Goal: Task Accomplishment & Management: Manage account settings

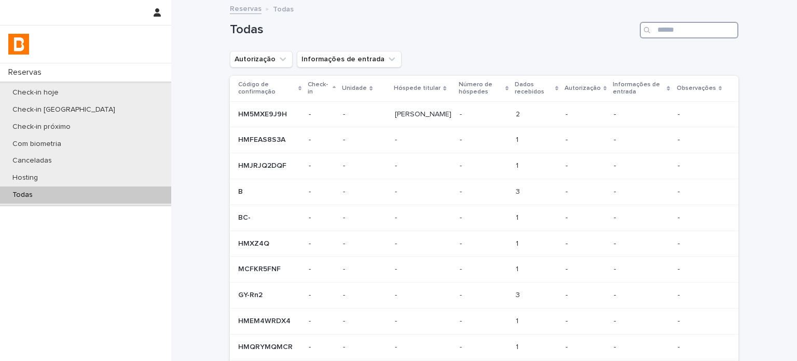
click at [664, 25] on input "Search" at bounding box center [689, 30] width 99 height 17
paste input "**********"
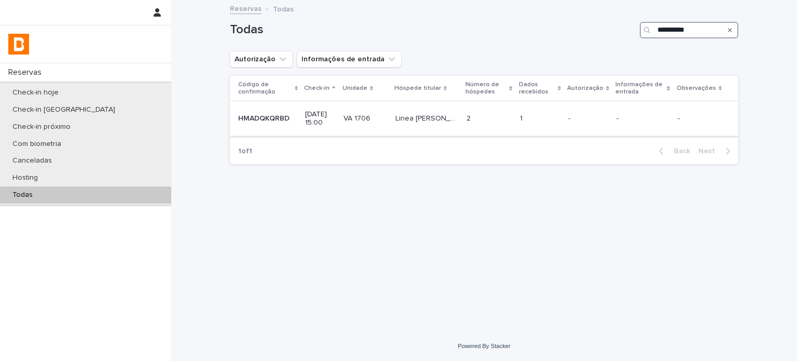
type input "**********"
click at [473, 116] on p "2" at bounding box center [469, 117] width 6 height 11
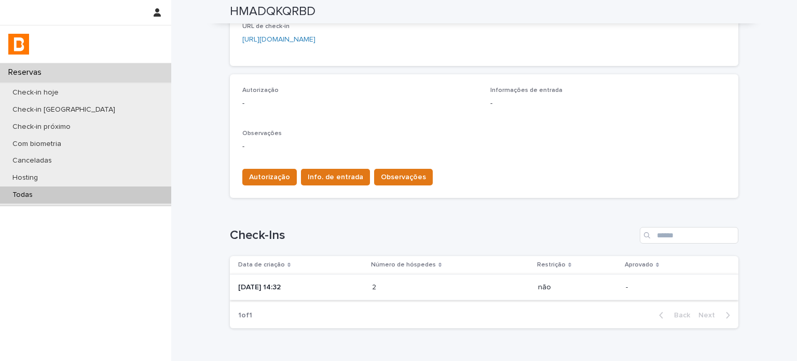
scroll to position [242, 0]
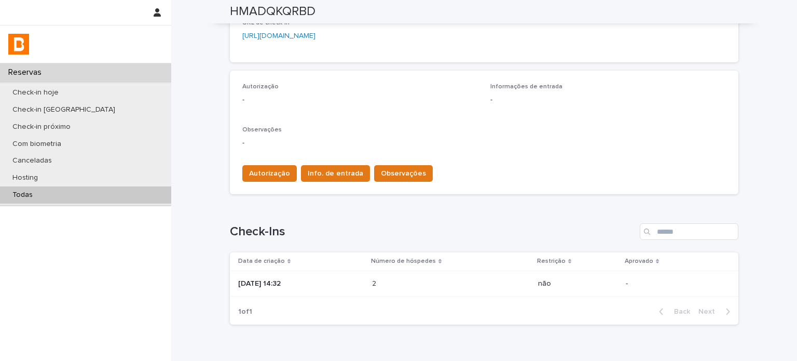
click at [353, 285] on p "[DATE] 14:32" at bounding box center [301, 283] width 126 height 9
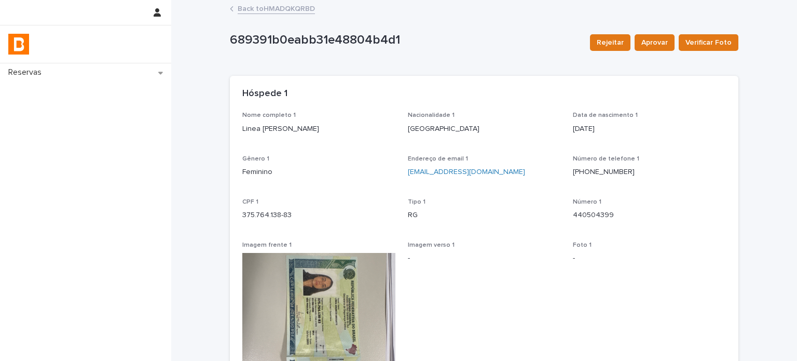
click at [293, 3] on link "Back to HMADQKQRBD" at bounding box center [276, 8] width 77 height 12
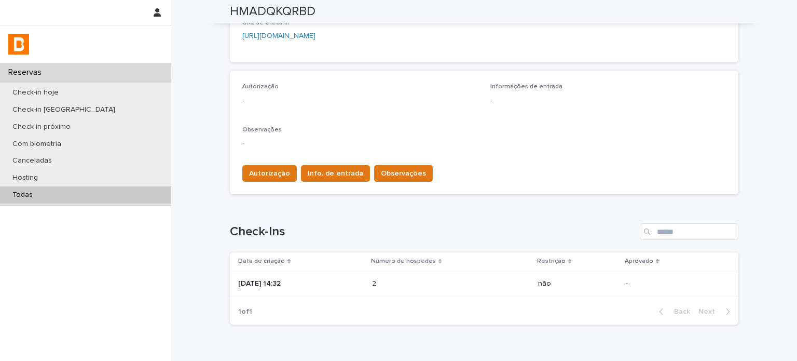
click at [368, 284] on td "[DATE] 14:32" at bounding box center [299, 283] width 138 height 26
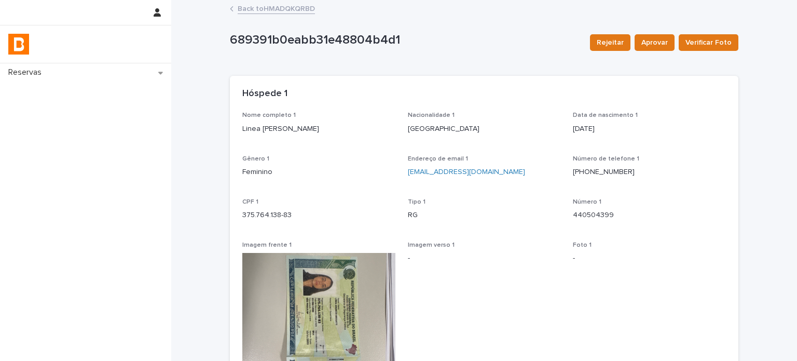
click at [259, 7] on link "Back to HMADQKQRBD" at bounding box center [276, 8] width 77 height 12
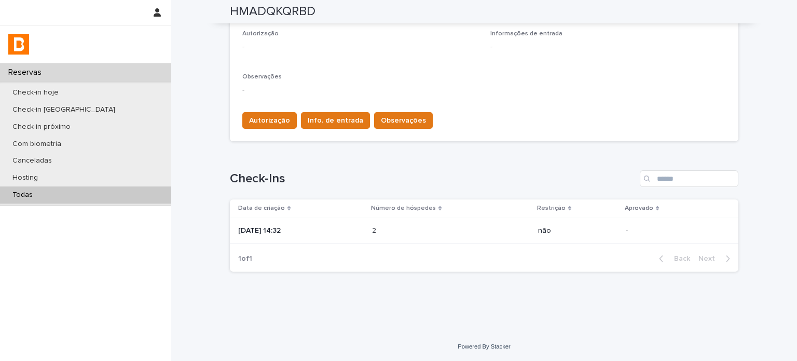
click at [412, 228] on p at bounding box center [417, 230] width 91 height 9
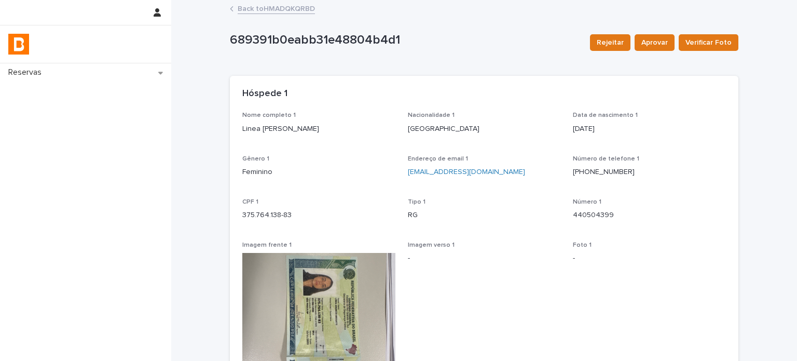
drag, startPoint x: 319, startPoint y: 122, endPoint x: 235, endPoint y: 134, distance: 84.3
click at [235, 134] on div "Nome completo 1 Linea [PERSON_NAME] Nacionalidade 1 [DEMOGRAPHIC_DATA] Data de …" at bounding box center [484, 316] width 508 height 409
copy p "Linea [PERSON_NAME]"
drag, startPoint x: 241, startPoint y: 217, endPoint x: 228, endPoint y: 217, distance: 13.0
click at [230, 217] on div "Nome completo 1 Linea [PERSON_NAME] Nacionalidade 1 [DEMOGRAPHIC_DATA] Data de …" at bounding box center [484, 316] width 508 height 409
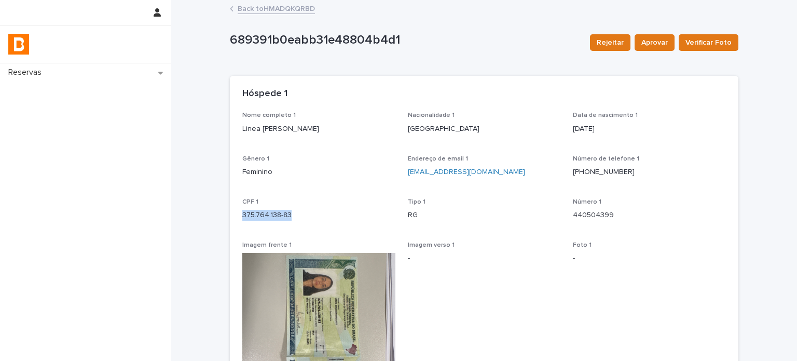
copy p "375.764.138-83"
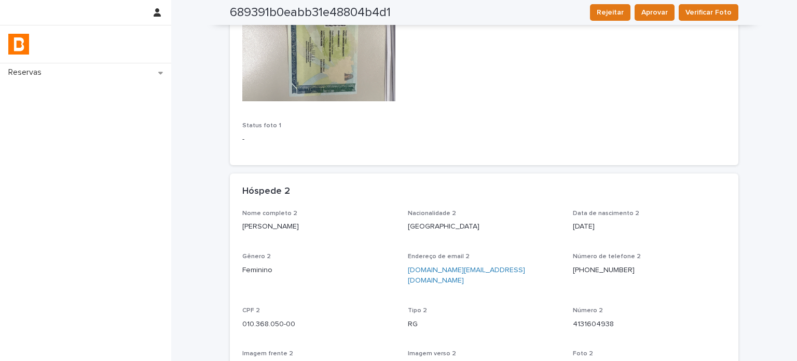
scroll to position [415, 0]
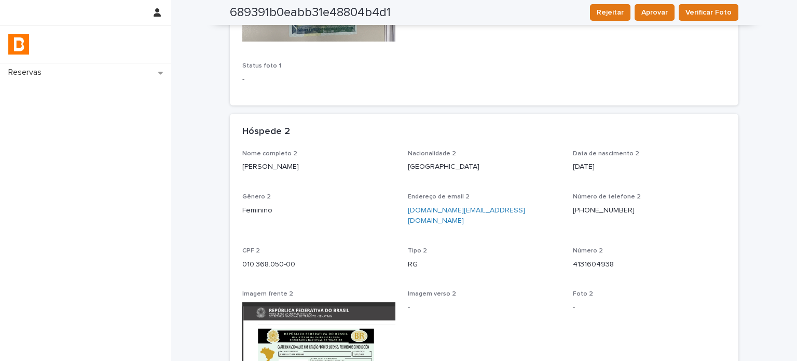
drag, startPoint x: 311, startPoint y: 163, endPoint x: 225, endPoint y: 162, distance: 86.7
click at [225, 162] on div "Loading... Saving… Loading... Saving… 689391b0eabb31e48804b4d1 Rejeitar Aprovar…" at bounding box center [484, 180] width 519 height 1188
copy p "[PERSON_NAME]"
drag, startPoint x: 314, startPoint y: 254, endPoint x: 239, endPoint y: 250, distance: 75.3
click at [242, 259] on p "010.368.050-00" at bounding box center [318, 264] width 153 height 11
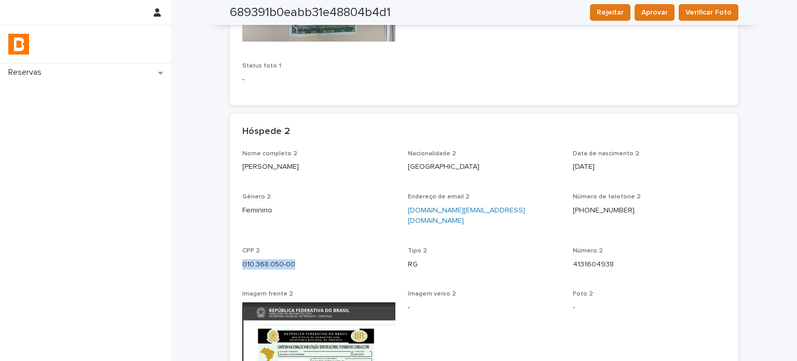
copy p "010.368.050-00"
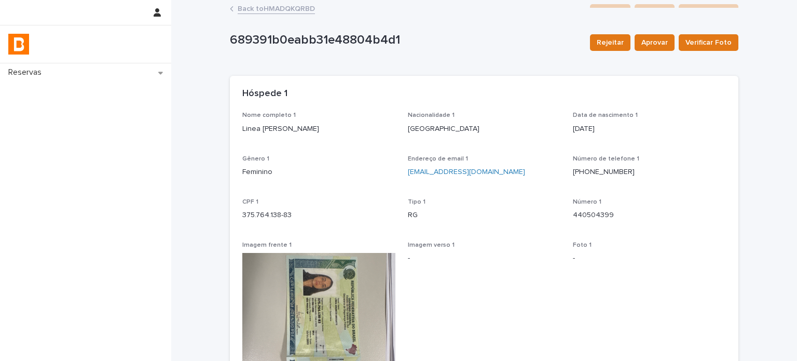
scroll to position [0, 0]
click at [286, 5] on link "Back to HMADQKQRBD" at bounding box center [276, 8] width 77 height 12
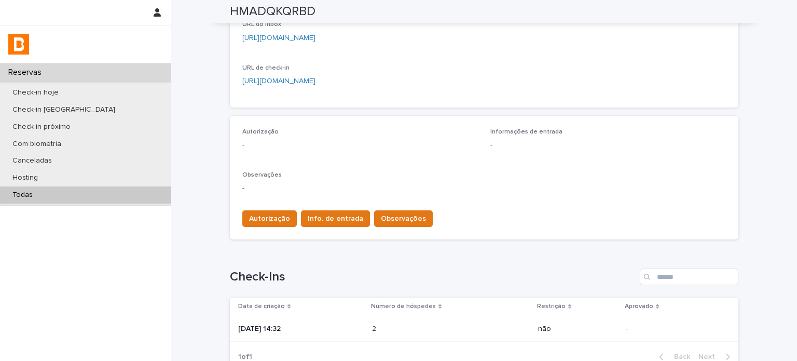
scroll to position [259, 0]
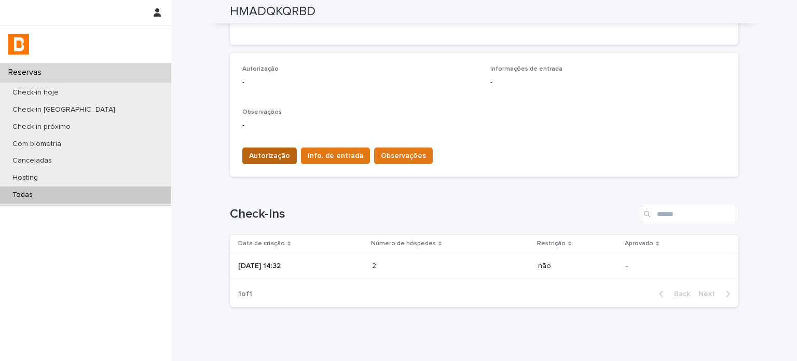
click at [275, 161] on button "Autorização" at bounding box center [269, 155] width 54 height 17
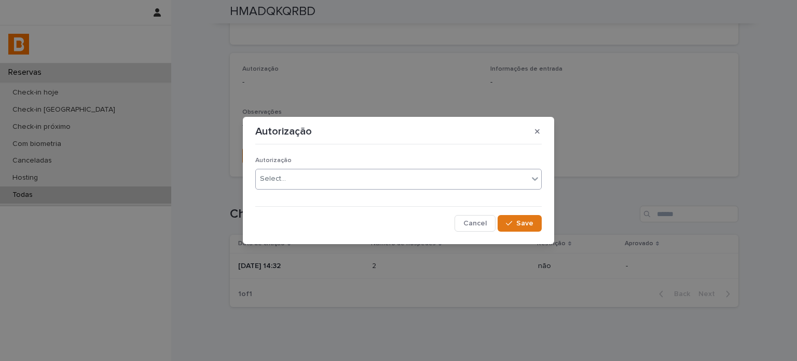
click at [301, 174] on div "Select..." at bounding box center [392, 178] width 272 height 17
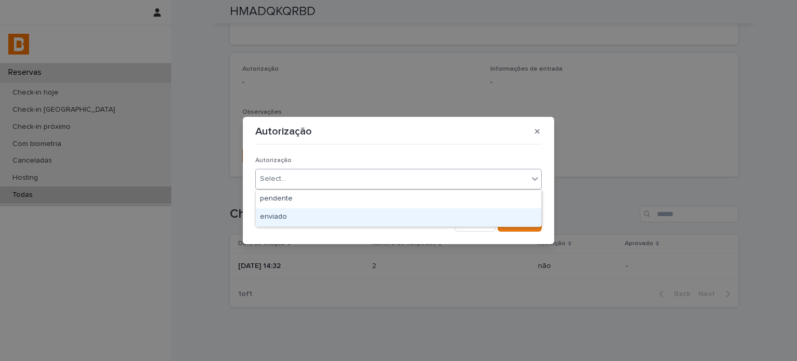
click at [298, 215] on div "enviado" at bounding box center [398, 217] width 285 height 18
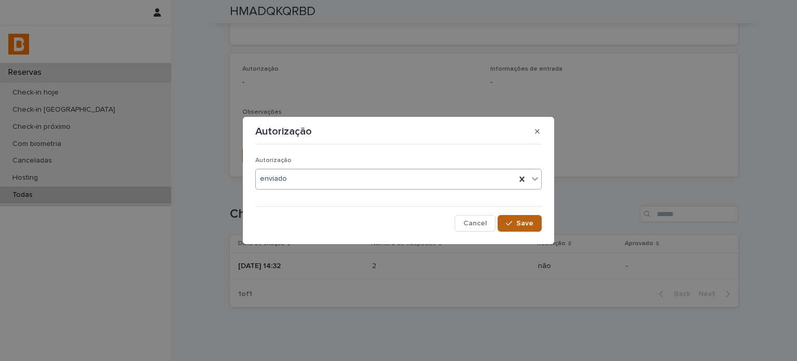
drag, startPoint x: 545, startPoint y: 227, endPoint x: 538, endPoint y: 226, distance: 7.9
click at [538, 226] on section "Autorização Autorização option enviado, selected. 0 results available. Select i…" at bounding box center [398, 180] width 311 height 127
click at [536, 226] on button "Save" at bounding box center [520, 223] width 44 height 17
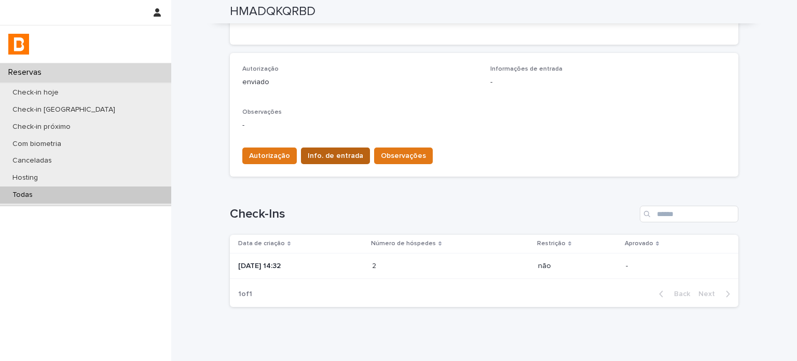
click at [340, 156] on span "Info. de entrada" at bounding box center [336, 155] width 56 height 10
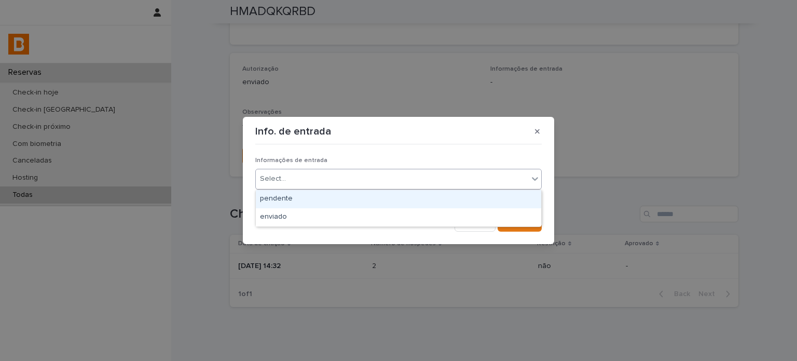
click at [362, 183] on div "Select..." at bounding box center [392, 178] width 272 height 17
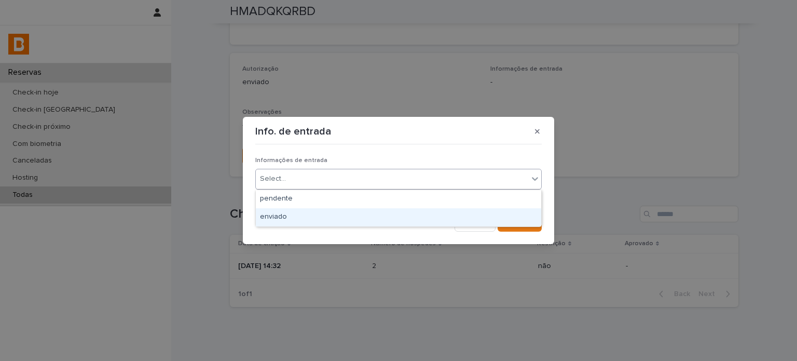
click at [363, 213] on div "enviado" at bounding box center [398, 217] width 285 height 18
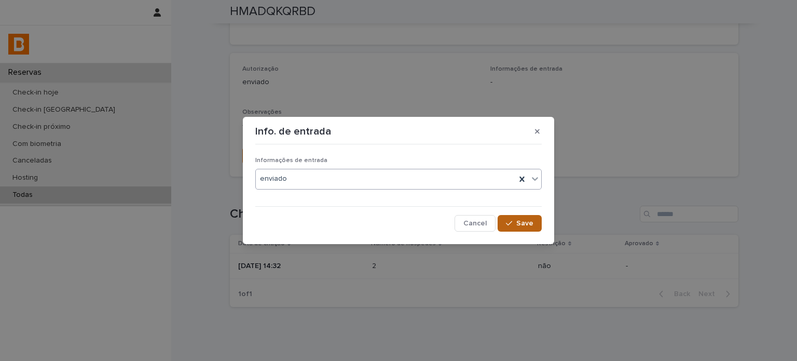
click at [519, 224] on span "Save" at bounding box center [524, 222] width 17 height 7
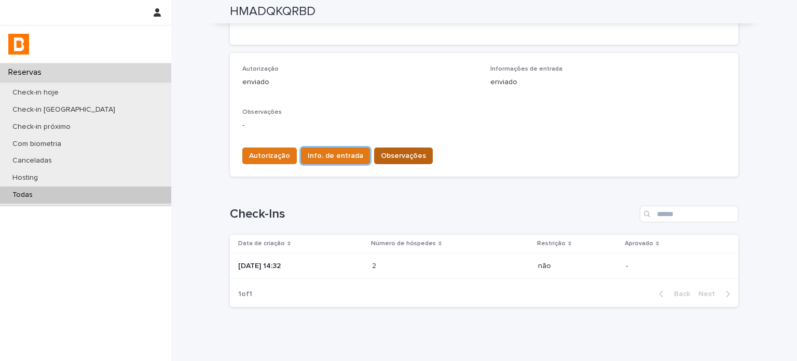
click at [401, 159] on span "Observações" at bounding box center [403, 155] width 45 height 10
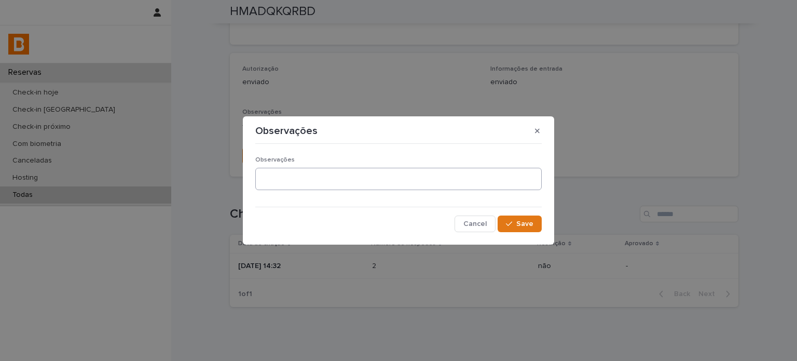
drag, startPoint x: 340, startPoint y: 194, endPoint x: 350, endPoint y: 183, distance: 14.7
click at [341, 191] on div "Observações" at bounding box center [398, 177] width 286 height 42
click at [350, 182] on textarea at bounding box center [398, 179] width 286 height 22
type textarea "**********"
click at [516, 219] on button "Save" at bounding box center [520, 223] width 44 height 17
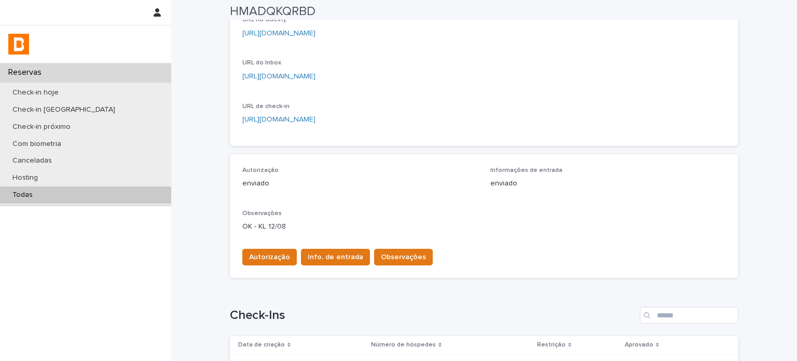
scroll to position [173, 0]
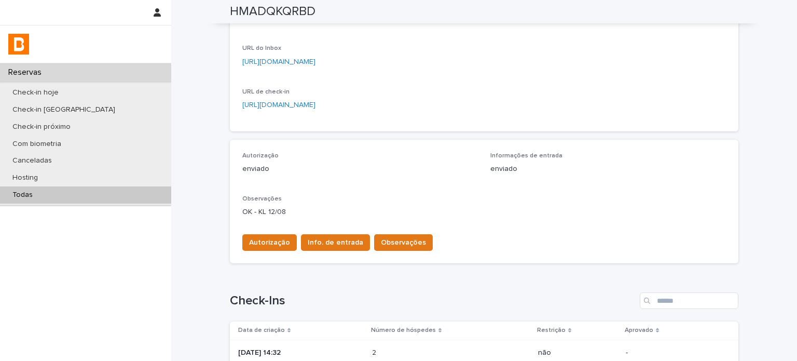
click at [270, 17] on h2 "HMADQKQRBD" at bounding box center [273, 11] width 86 height 15
copy h2 "HMADQKQRBD"
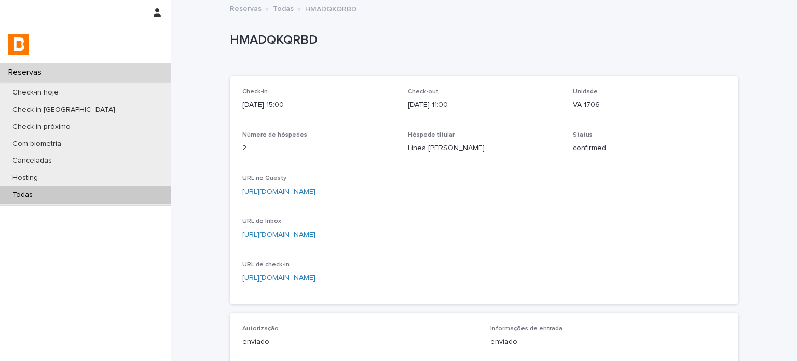
scroll to position [0, 0]
click at [114, 187] on div "Todas" at bounding box center [85, 194] width 171 height 17
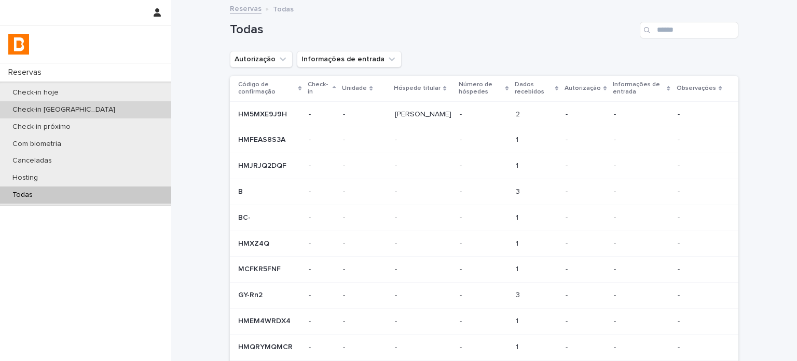
click at [92, 101] on div "Check-in [GEOGRAPHIC_DATA]" at bounding box center [85, 109] width 171 height 17
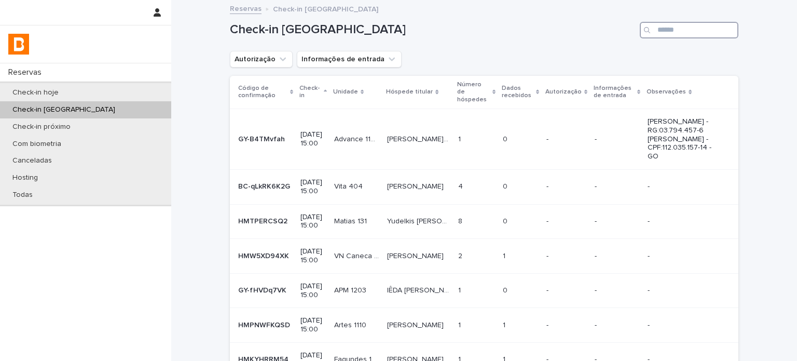
click at [677, 33] on input "Search" at bounding box center [689, 30] width 99 height 17
click at [114, 86] on div "Check-in hoje" at bounding box center [85, 92] width 171 height 17
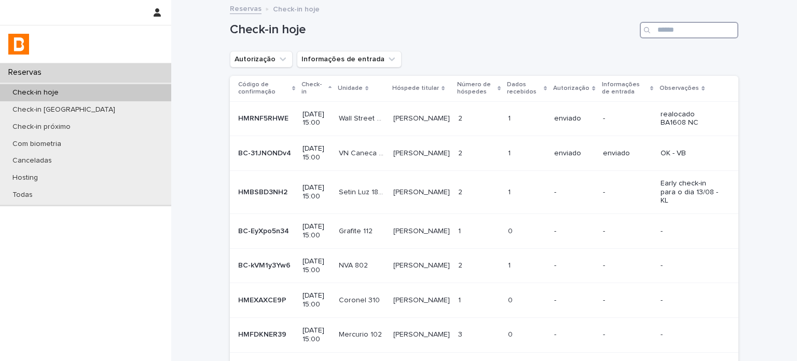
click at [683, 35] on input "Search" at bounding box center [689, 30] width 99 height 17
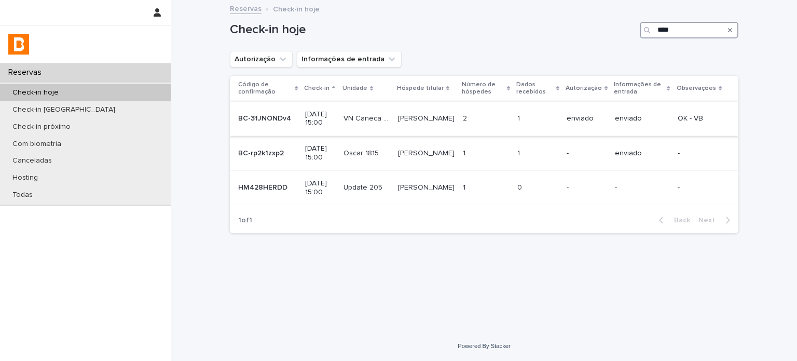
type input "****"
click at [448, 125] on div "[PERSON_NAME]" at bounding box center [426, 118] width 57 height 17
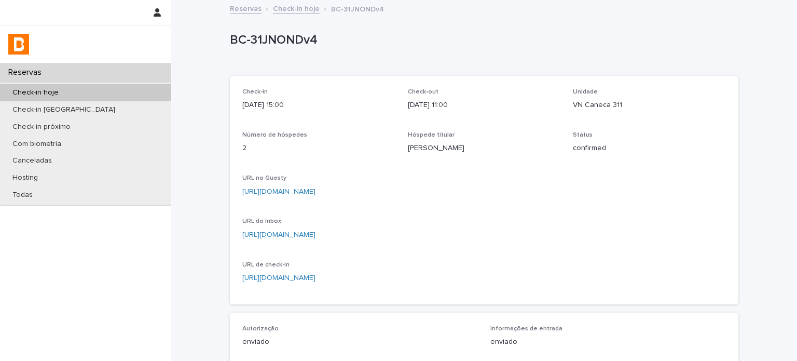
click at [282, 42] on p "BC-31JNONDv4" at bounding box center [482, 40] width 504 height 15
click at [282, 41] on p "BC-31JNONDv4" at bounding box center [482, 40] width 504 height 15
click at [282, 42] on p "BC-31JNONDv4" at bounding box center [482, 40] width 504 height 15
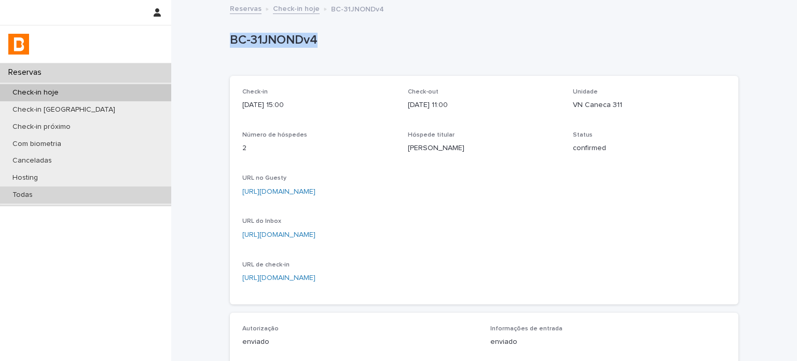
click at [114, 201] on div "Todas" at bounding box center [85, 194] width 171 height 17
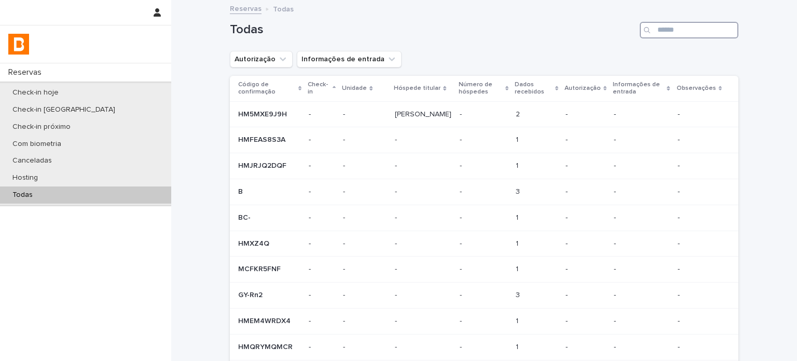
click at [681, 38] on input "Search" at bounding box center [689, 30] width 99 height 17
paste input "**********"
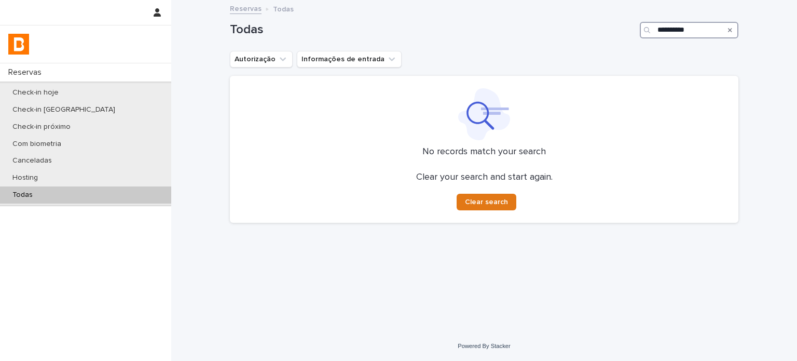
type input "**********"
click at [730, 32] on icon "Search" at bounding box center [730, 30] width 4 height 6
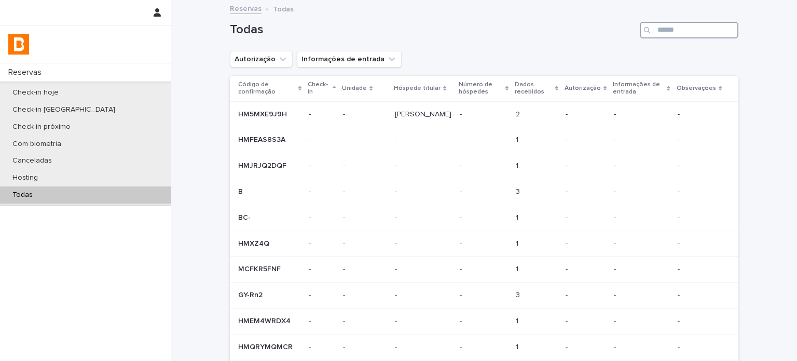
click at [697, 29] on input "Search" at bounding box center [689, 30] width 99 height 17
paste input "**********"
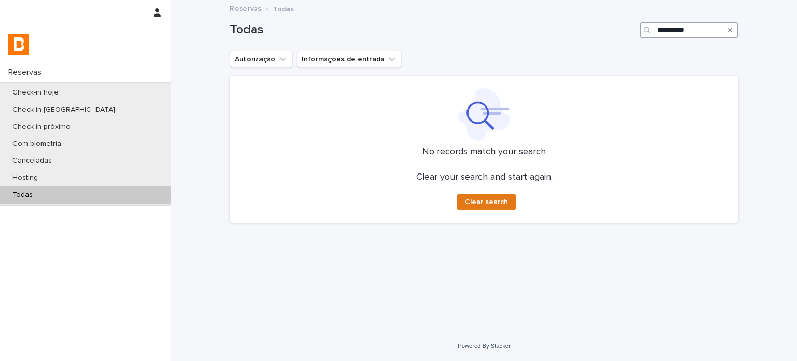
type input "**********"
click at [732, 27] on icon "Search" at bounding box center [730, 30] width 4 height 6
